Goal: Information Seeking & Learning: Learn about a topic

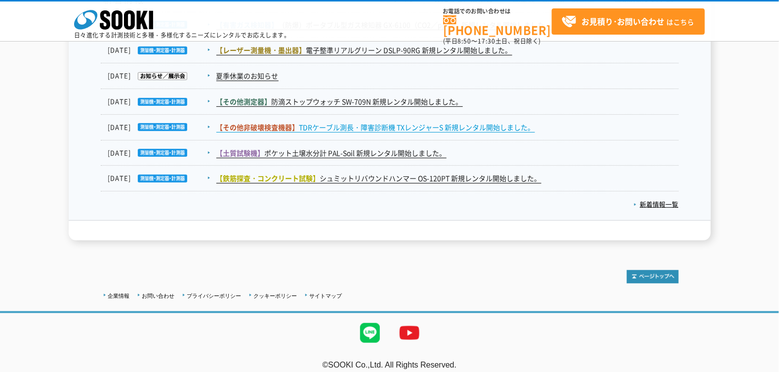
drag, startPoint x: 0, startPoint y: 0, endPoint x: 412, endPoint y: 124, distance: 430.4
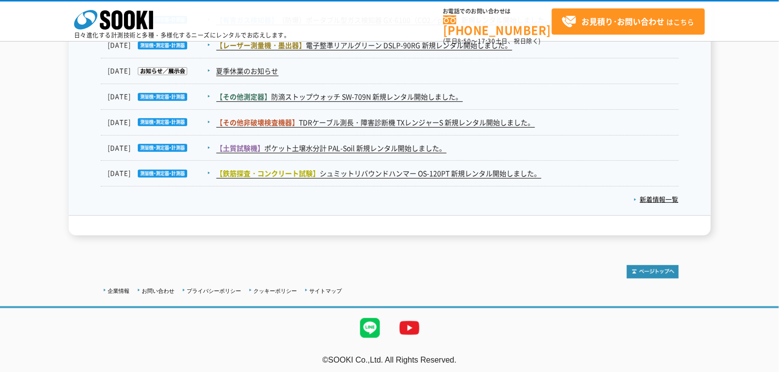
scroll to position [1698, 0]
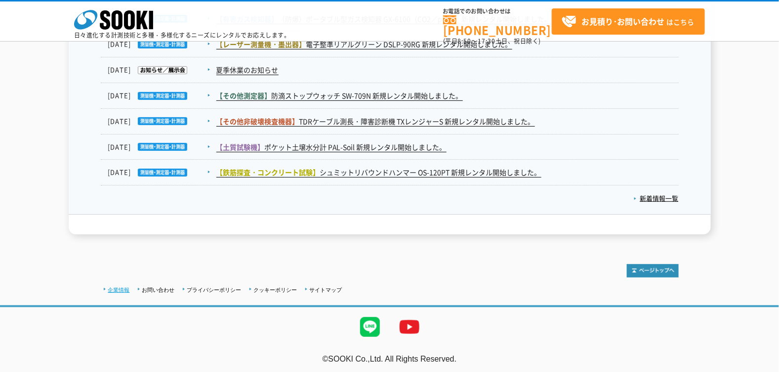
click at [119, 288] on link "企業情報" at bounding box center [119, 290] width 22 height 6
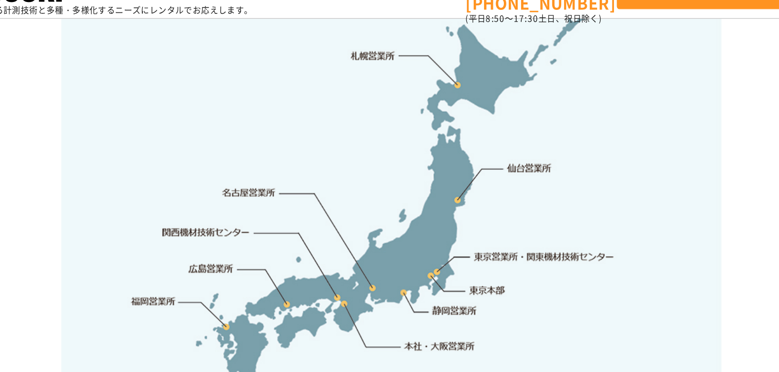
scroll to position [2071, 0]
click at [446, 141] on img at bounding box center [390, 179] width 474 height 311
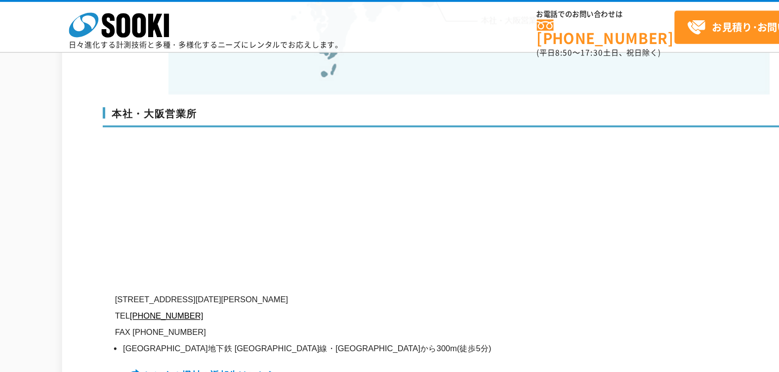
scroll to position [2319, 0]
